Goal: Information Seeking & Learning: Learn about a topic

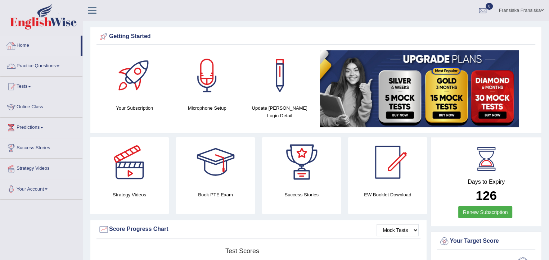
click at [46, 64] on link "Practice Questions" at bounding box center [41, 65] width 82 height 18
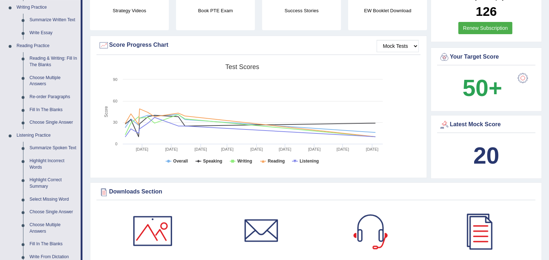
scroll to position [184, 0]
click at [44, 64] on link "Reading & Writing: Fill In The Blanks" at bounding box center [53, 62] width 54 height 19
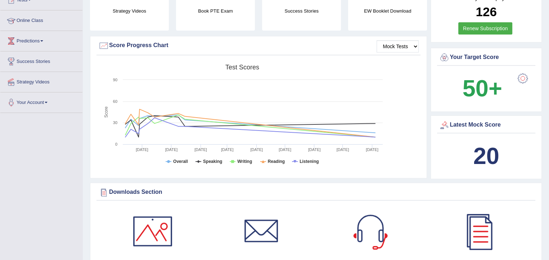
scroll to position [192, 0]
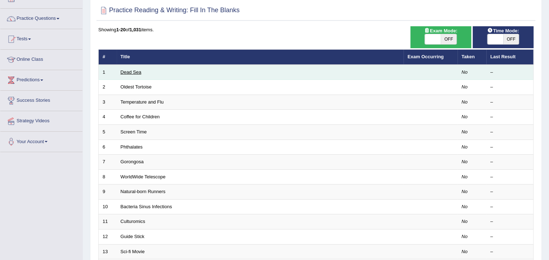
click at [135, 71] on link "Dead Sea" at bounding box center [131, 71] width 21 height 5
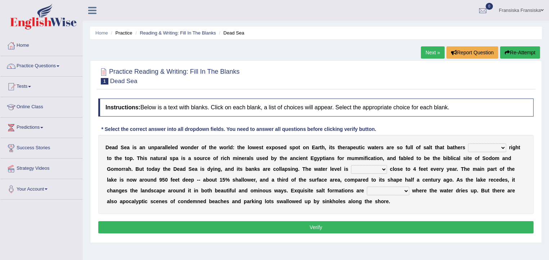
click at [497, 148] on select "float reconstruct sink assert" at bounding box center [487, 148] width 38 height 9
select select "sink"
click at [468, 144] on select "float reconstruct sink assert" at bounding box center [487, 148] width 38 height 9
click at [374, 168] on select "dropping paralleling rising keeping" at bounding box center [369, 169] width 36 height 9
select select "rising"
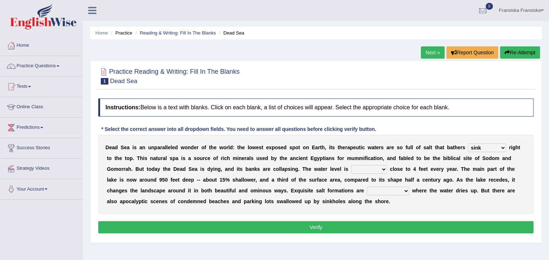
click at [351, 165] on select "dropping paralleling rising keeping" at bounding box center [369, 169] width 36 height 9
click at [379, 187] on select "overwhelmed conserved enhanced revealed" at bounding box center [388, 191] width 42 height 9
select select "overwhelmed"
click at [367, 187] on select "overwhelmed conserved enhanced revealed" at bounding box center [388, 191] width 42 height 9
click at [381, 228] on button "Verify" at bounding box center [315, 227] width 435 height 12
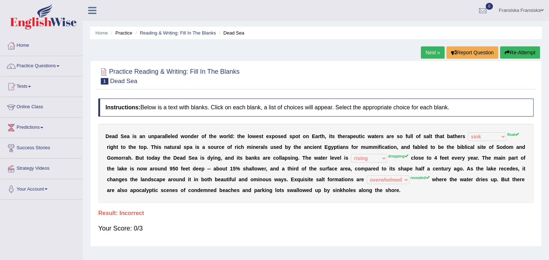
click at [428, 52] on link "Next »" at bounding box center [433, 52] width 24 height 12
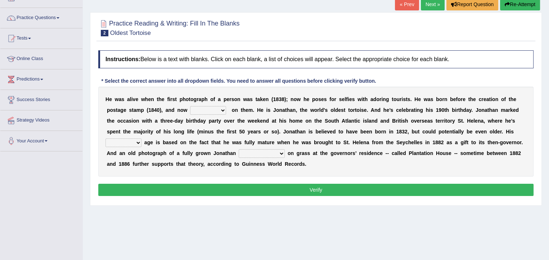
scroll to position [74, 0]
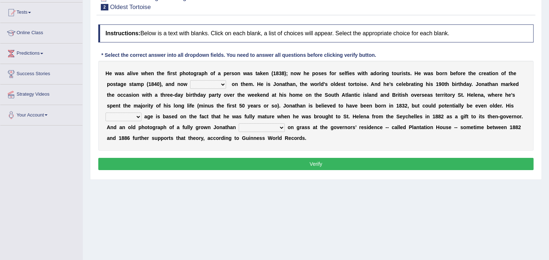
click at [217, 85] on select "appeals appears distracts associates" at bounding box center [208, 84] width 36 height 9
select select "distracts"
click at [190, 80] on select "appeals appears distracts associates" at bounding box center [208, 84] width 36 height 9
click at [135, 113] on select "accurate excellent extreme estimated" at bounding box center [123, 117] width 36 height 9
select select "accurate"
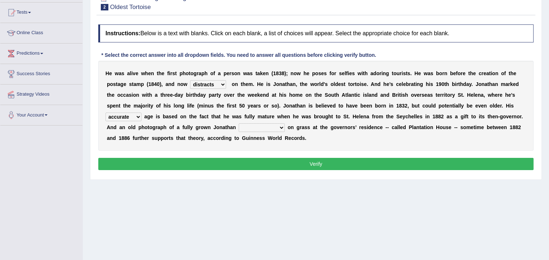
click at [105, 113] on select "accurate excellent extreme estimated" at bounding box center [123, 117] width 36 height 9
click at [239, 128] on select "grabbing grazing eavesdropping gradating" at bounding box center [262, 127] width 46 height 9
click at [242, 127] on select "grabbing grazing eavesdropping gradating" at bounding box center [262, 127] width 46 height 9
select select "grabbing"
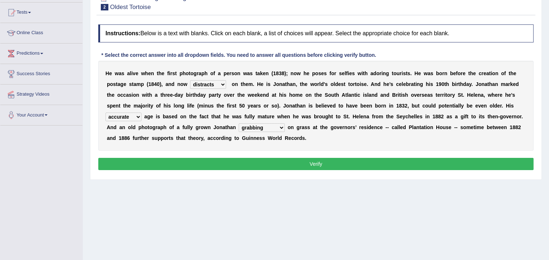
click at [239, 123] on select "grabbing grazing eavesdropping gradating" at bounding box center [262, 127] width 46 height 9
click at [235, 163] on button "Verify" at bounding box center [315, 164] width 435 height 12
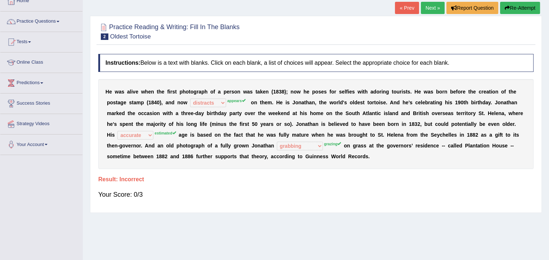
scroll to position [44, 0]
click at [431, 4] on link "Next »" at bounding box center [433, 8] width 24 height 12
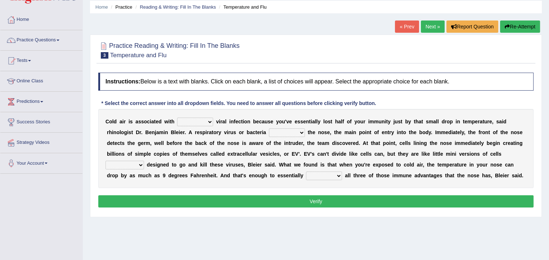
scroll to position [29, 0]
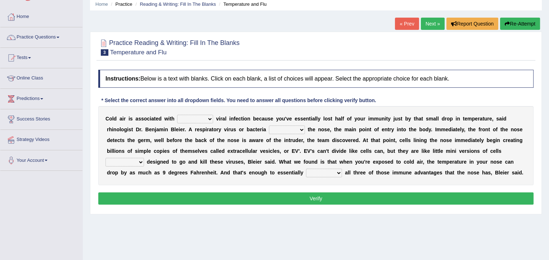
click at [196, 118] on select "increased decreased stable overrated" at bounding box center [195, 119] width 36 height 9
select select "increased"
click at [177, 115] on select "increased decreased stable overrated" at bounding box center [195, 119] width 36 height 9
click at [279, 124] on div "C o l d a i r i s a s s o c i a t e d w i t h increased decreased stable overra…" at bounding box center [315, 145] width 435 height 79
click at [282, 126] on select "invades hurts intervenes protects" at bounding box center [287, 130] width 36 height 9
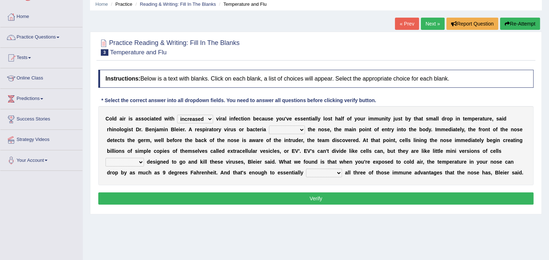
select select "protects"
click at [269, 126] on select "invades hurts intervenes protects" at bounding box center [287, 130] width 36 height 9
click at [136, 162] on select "suddenly responsibly specifically obtrusively" at bounding box center [124, 162] width 39 height 9
select select "responsibly"
click at [105, 158] on select "suddenly responsibly specifically obtrusively" at bounding box center [124, 162] width 39 height 9
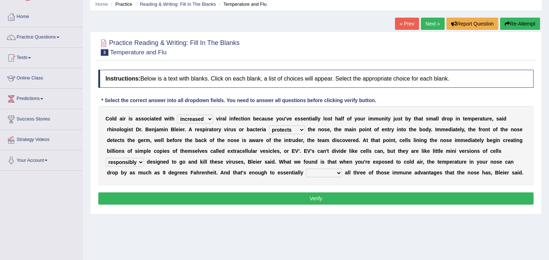
click at [319, 172] on select "work out find out knock out set out" at bounding box center [324, 173] width 36 height 9
select select "find out"
click at [306, 169] on select "work out find out knock out set out" at bounding box center [324, 173] width 36 height 9
click at [327, 199] on button "Verify" at bounding box center [315, 199] width 435 height 12
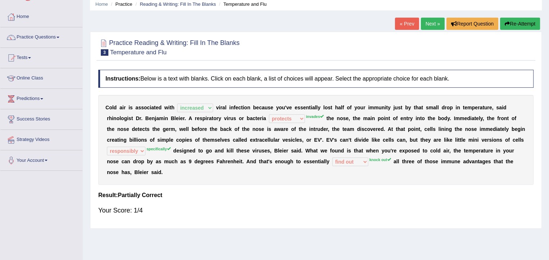
click at [426, 18] on link "Next »" at bounding box center [433, 24] width 24 height 12
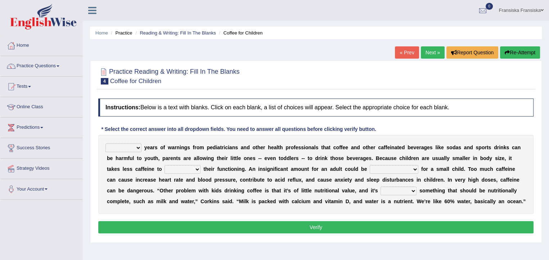
click at [117, 148] on select "Despite Instead Since Over" at bounding box center [123, 148] width 36 height 9
click at [105, 144] on select "Despite Instead Since Over" at bounding box center [123, 148] width 36 height 9
click at [126, 149] on select "Despite Instead Since Over" at bounding box center [123, 148] width 36 height 9
select select "Despite"
click at [105, 144] on select "Despite Instead Since Over" at bounding box center [123, 148] width 36 height 9
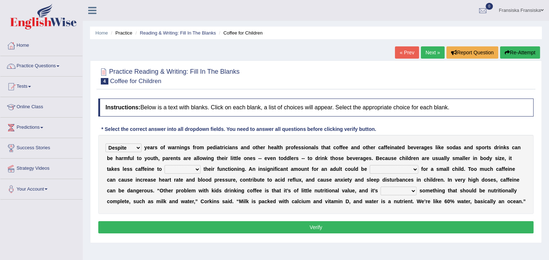
click at [186, 167] on select "coexist replicate impair revert" at bounding box center [183, 169] width 36 height 9
select select "replicate"
click at [165, 165] on select "coexist replicate impair revert" at bounding box center [183, 169] width 36 height 9
click at [183, 163] on div "Despite Instead Since Over y e a r s o f w a r n i n g s f r o m p e d i a t r …" at bounding box center [315, 174] width 435 height 79
click at [381, 172] on select "overwhelming inconsequential groundbreaking stubborn" at bounding box center [394, 169] width 49 height 9
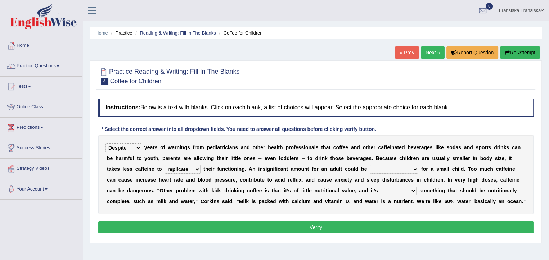
select select "inconsequential"
click at [370, 165] on select "overwhelming inconsequential groundbreaking stubborn" at bounding box center [394, 169] width 49 height 9
click at [384, 189] on select "changing damaging diverting replacing" at bounding box center [399, 191] width 36 height 9
select select "changing"
click at [381, 187] on select "changing damaging diverting replacing" at bounding box center [399, 191] width 36 height 9
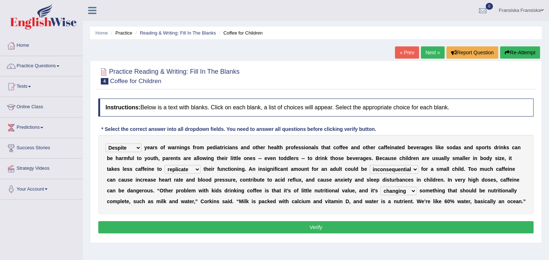
click at [375, 223] on button "Verify" at bounding box center [315, 227] width 435 height 12
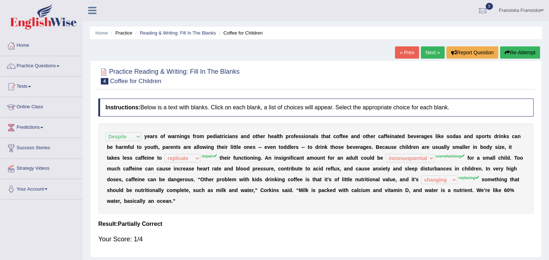
click at [424, 51] on link "Next »" at bounding box center [433, 52] width 24 height 12
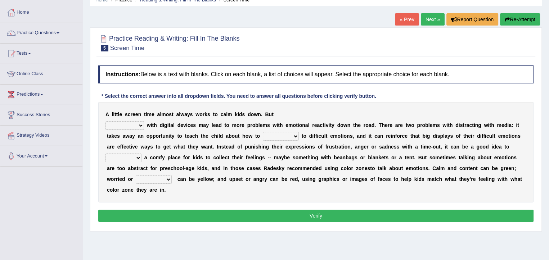
scroll to position [35, 0]
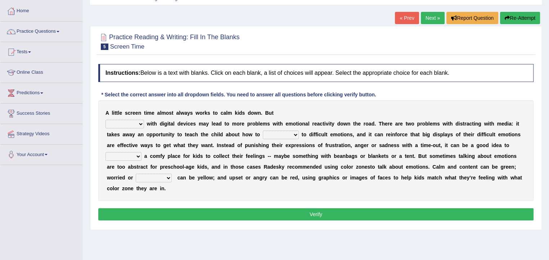
click at [129, 121] on select "consulting reminding suspending soothing" at bounding box center [124, 124] width 39 height 9
select select "suspending"
click at [105, 120] on select "consulting reminding suspending soothing" at bounding box center [124, 124] width 39 height 9
click at [268, 133] on select "comfort respond interact dominate" at bounding box center [281, 135] width 36 height 9
select select "respond"
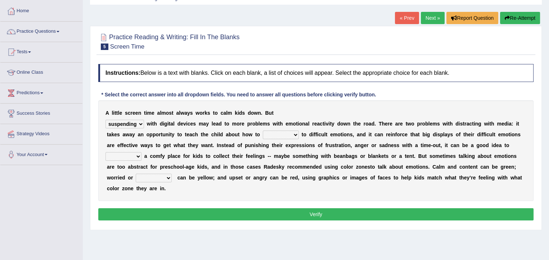
click at [263, 131] on select "comfort respond interact dominate" at bounding box center [281, 135] width 36 height 9
click at [125, 159] on select "take for set up take into set out" at bounding box center [123, 156] width 36 height 9
select select "set up"
click at [105, 152] on select "take for set up take into set out" at bounding box center [123, 156] width 36 height 9
drag, startPoint x: 278, startPoint y: 170, endPoint x: 210, endPoint y: 176, distance: 68.7
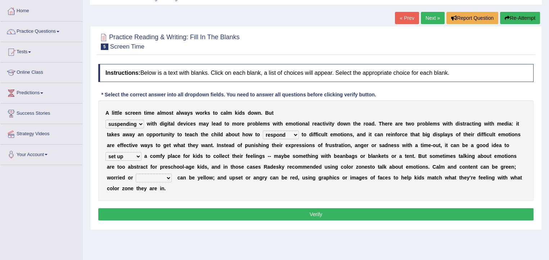
click at [210, 176] on div "A l i t t l e s c r e e n t i m e a l m o s t a l w a y s w o r k s t o c a l m…" at bounding box center [315, 150] width 435 height 101
click at [161, 175] on select "agitated educated [PERSON_NAME]" at bounding box center [154, 178] width 36 height 9
select select "educated"
click at [136, 174] on select "agitated educated [PERSON_NAME]" at bounding box center [154, 178] width 36 height 9
click at [171, 213] on button "Verify" at bounding box center [315, 214] width 435 height 12
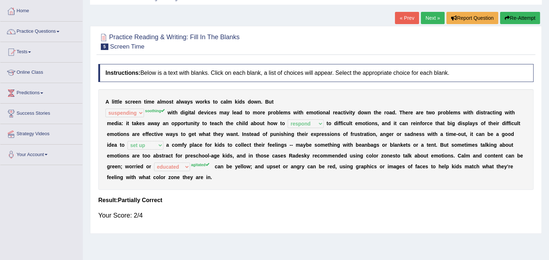
click at [430, 20] on link "Next »" at bounding box center [433, 18] width 24 height 12
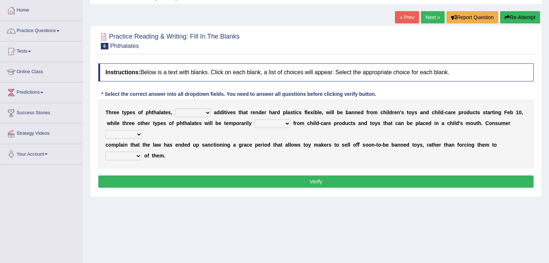
scroll to position [36, 0]
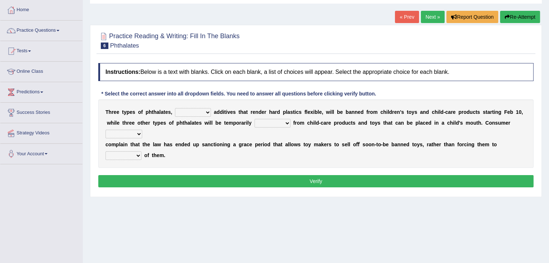
click at [191, 110] on select "nutritional legal expensive chemical" at bounding box center [193, 112] width 36 height 9
